Goal: Information Seeking & Learning: Learn about a topic

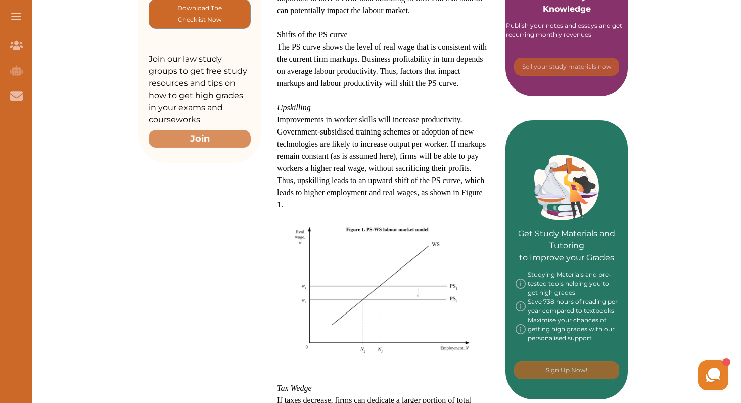
scroll to position [317, 0]
click at [421, 73] on span "The PS curve shows the level of real wage that is consistent with the current f…" at bounding box center [382, 64] width 210 height 45
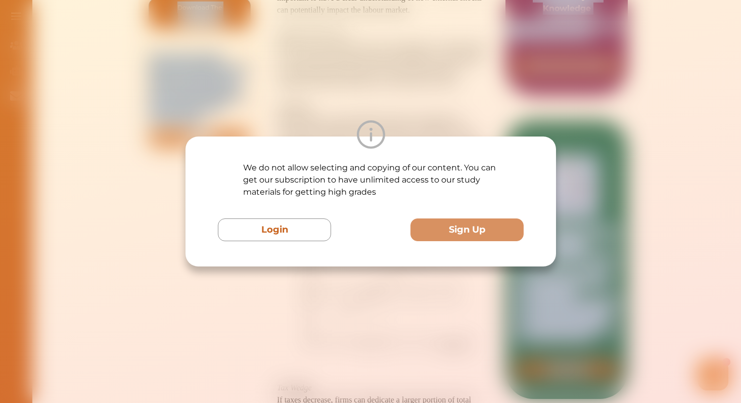
click at [421, 73] on div "We do not allow selecting and copying of our content. You can get our subscript…" at bounding box center [370, 201] width 741 height 403
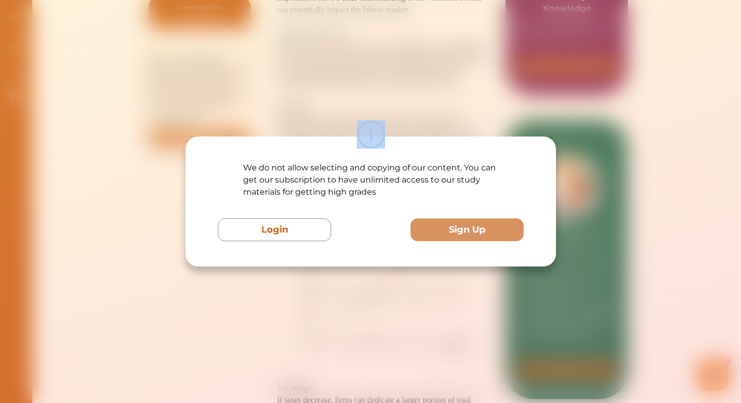
click at [421, 73] on div "We do not allow selecting and copying of our content. You can get our subscript…" at bounding box center [370, 201] width 741 height 403
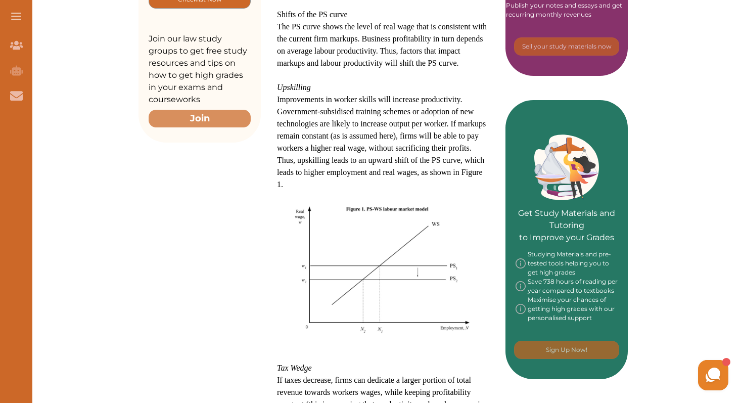
scroll to position [337, 0]
drag, startPoint x: 359, startPoint y: 39, endPoint x: 440, endPoint y: 46, distance: 81.2
click at [440, 46] on p "The PS curve shows the level of real wage that is consistent with the current f…" at bounding box center [383, 44] width 212 height 49
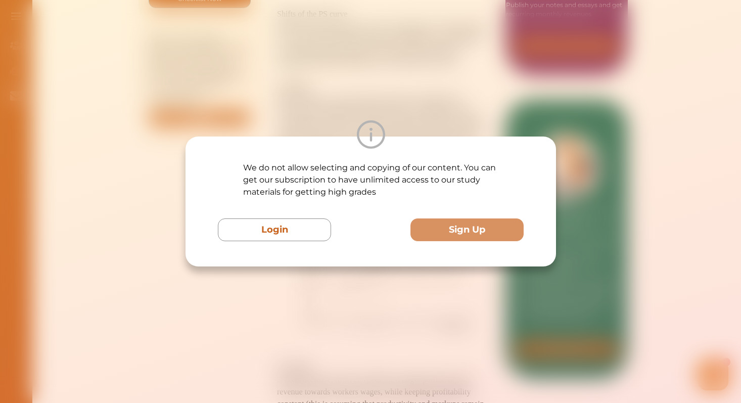
click at [384, 122] on img at bounding box center [370, 134] width 28 height 28
click at [362, 112] on div "We do not allow selecting and copying of our content. You can get our subscript…" at bounding box center [370, 201] width 741 height 403
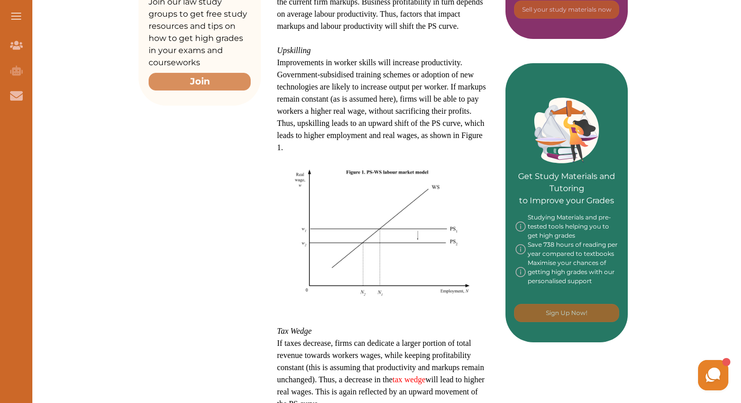
scroll to position [510, 0]
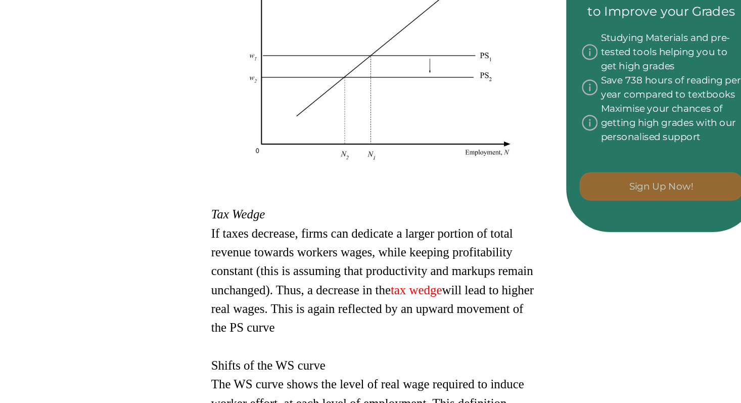
click at [388, 216] on span "If taxes decrease, firms can dedicate a larger portion of total revenue towards…" at bounding box center [374, 218] width 194 height 33
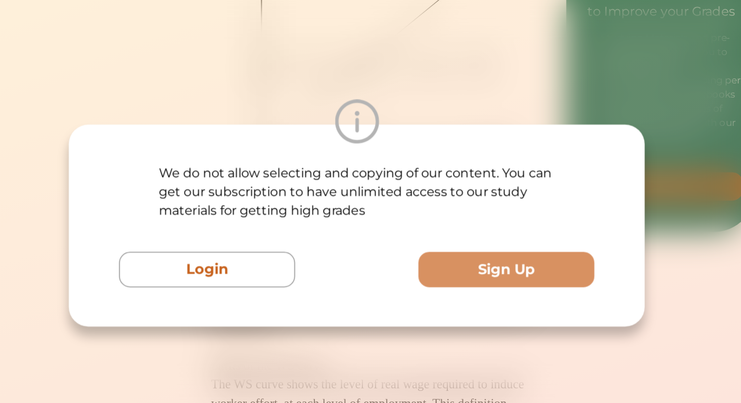
click at [388, 216] on div "We do not allow selecting and copying of our content. You can get our subscript…" at bounding box center [371, 201] width 306 height 79
click at [381, 210] on div at bounding box center [381, 210] width 0 height 0
click at [472, 97] on div "We do not allow selecting and copying of our content. You can get our subscript…" at bounding box center [370, 201] width 741 height 403
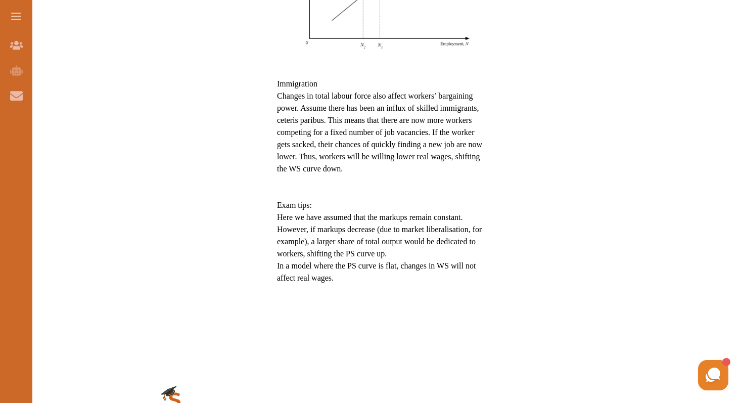
scroll to position [1070, 0]
click at [340, 240] on span "Here we have assumed that the markups remain constant. However, if markups decr…" at bounding box center [379, 236] width 205 height 45
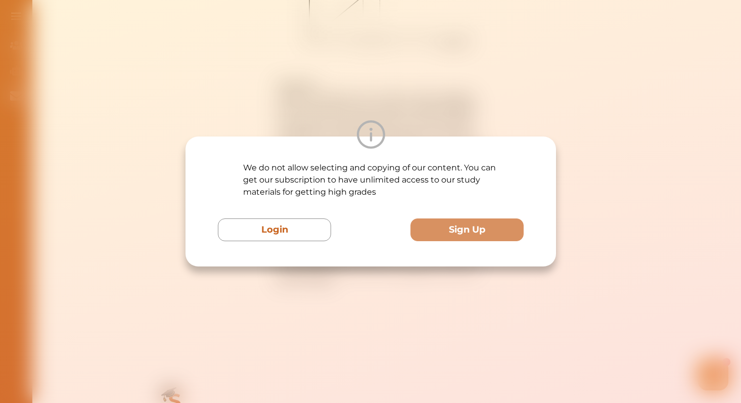
click at [340, 240] on div "We do not allow selecting and copying of our content. You can get our subscript…" at bounding box center [370, 201] width 370 height 130
click at [340, 240] on div "Login Sign Up" at bounding box center [371, 229] width 306 height 23
click at [462, 113] on div "We do not allow selecting and copying of our content. You can get our subscript…" at bounding box center [370, 201] width 741 height 403
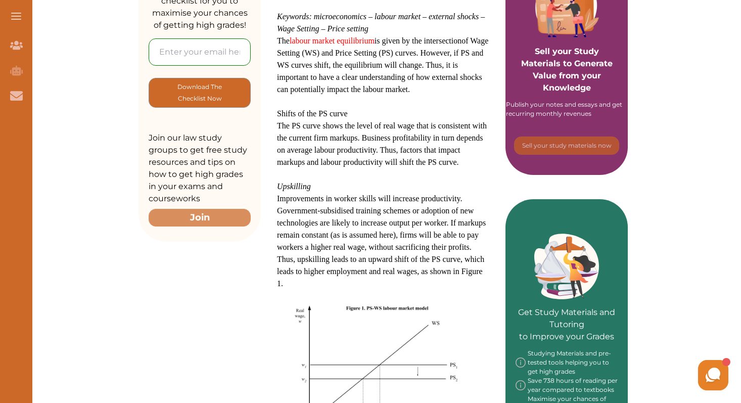
scroll to position [151, 0]
